Goal: Task Accomplishment & Management: Manage account settings

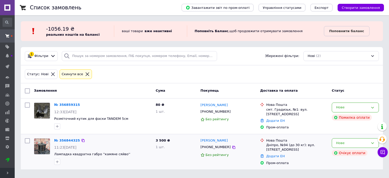
click at [65, 142] on div "№ 356844325" at bounding box center [67, 141] width 27 height 6
click at [66, 141] on link "№ 356844325" at bounding box center [67, 140] width 26 height 4
click at [66, 141] on link "№ 356844325" at bounding box center [65, 140] width 23 height 4
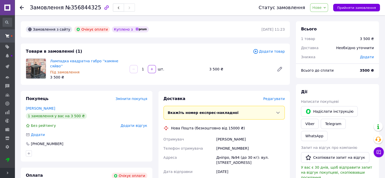
click at [328, 10] on span "Нове" at bounding box center [319, 7] width 18 height 9
click at [328, 16] on li "Прийнято" at bounding box center [321, 18] width 23 height 8
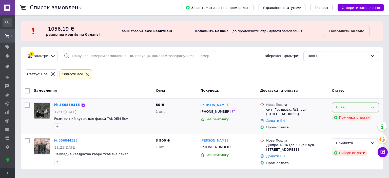
click at [350, 107] on div "Нове" at bounding box center [352, 107] width 32 height 5
click at [348, 114] on li "Прийнято" at bounding box center [355, 117] width 47 height 9
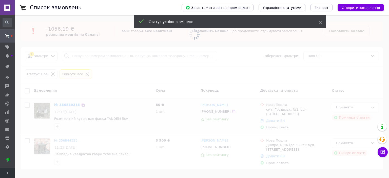
click at [223, 112] on span at bounding box center [194, 89] width 389 height 178
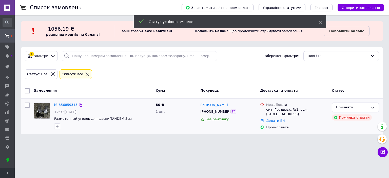
click at [232, 110] on icon at bounding box center [233, 111] width 3 height 3
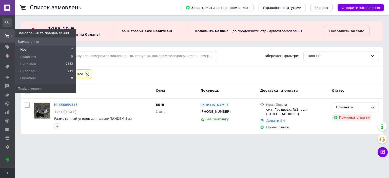
click at [22, 50] on span "Нові" at bounding box center [23, 49] width 7 height 5
click at [29, 56] on span "Прийняті" at bounding box center [28, 57] width 16 height 5
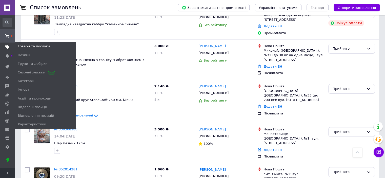
scroll to position [84, 0]
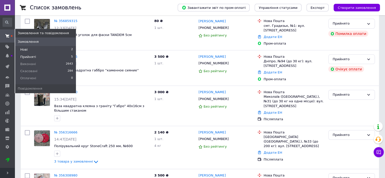
click at [27, 48] on span "Нові" at bounding box center [23, 49] width 7 height 5
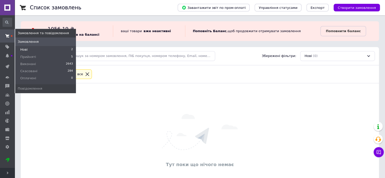
click at [9, 39] on span at bounding box center [7, 35] width 15 height 9
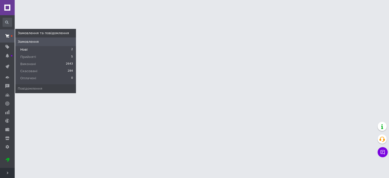
click at [28, 50] on li "Нові 2" at bounding box center [45, 49] width 61 height 7
click at [29, 55] on span "Прийняті" at bounding box center [28, 57] width 16 height 5
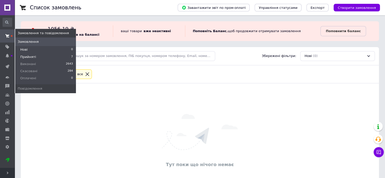
click at [29, 55] on span "Прийняті" at bounding box center [28, 57] width 16 height 5
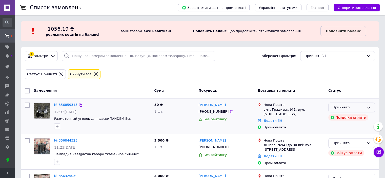
click at [342, 109] on div "Прийнято" at bounding box center [349, 107] width 32 height 5
click at [354, 130] on li "Скасовано" at bounding box center [352, 127] width 46 height 9
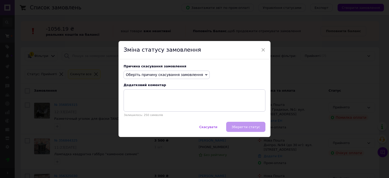
click at [190, 74] on span "Оберіть причину скасування замовлення" at bounding box center [164, 75] width 77 height 4
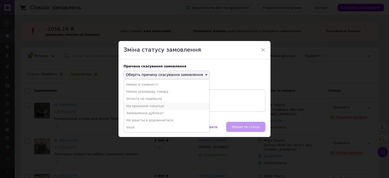
click at [173, 106] on li "На прохання покупця" at bounding box center [167, 106] width 86 height 7
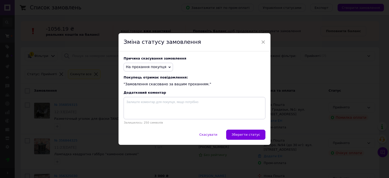
click at [255, 136] on span "Зберегти статус" at bounding box center [245, 135] width 29 height 4
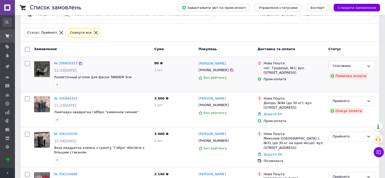
scroll to position [51, 0]
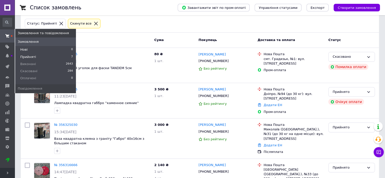
click at [24, 51] on span "Нові" at bounding box center [23, 49] width 7 height 5
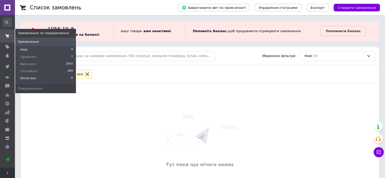
click at [33, 75] on li "Оплачені 0" at bounding box center [45, 80] width 61 height 10
click at [37, 58] on li "Прийняті 7" at bounding box center [45, 56] width 61 height 7
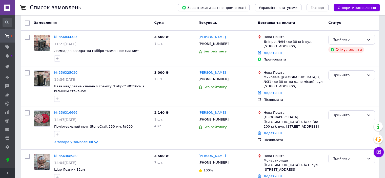
scroll to position [150, 0]
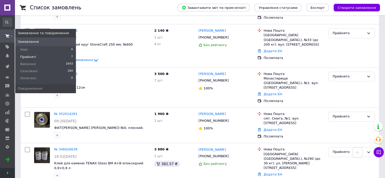
click at [31, 56] on span "Прийняті" at bounding box center [28, 57] width 16 height 5
click at [32, 51] on li "Нові 0" at bounding box center [45, 49] width 61 height 7
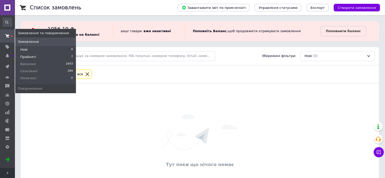
click at [32, 56] on span "Прийняті" at bounding box center [28, 57] width 16 height 5
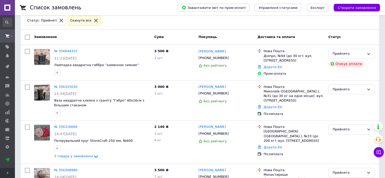
scroll to position [23, 0]
